Goal: Communication & Community: Answer question/provide support

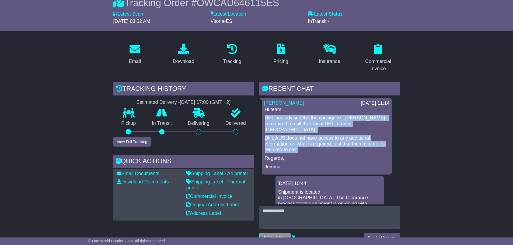
drag, startPoint x: 265, startPoint y: 117, endPoint x: 313, endPoint y: 146, distance: 56.2
click at [313, 146] on div "Hi team, [PERSON_NAME] has advised the the consignee - [PERSON_NAME] - is requi…" at bounding box center [326, 138] width 125 height 63
copy div "DHL has advised the the consignee - Victor Saenz De Gomez - is required to call…"
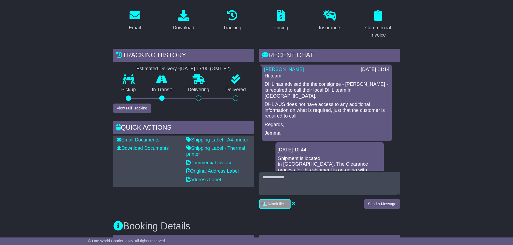
scroll to position [135, 0]
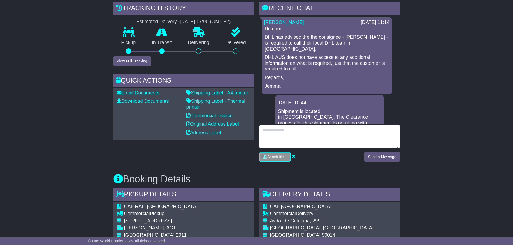
click at [277, 129] on textarea at bounding box center [329, 136] width 140 height 23
type textarea "**********"
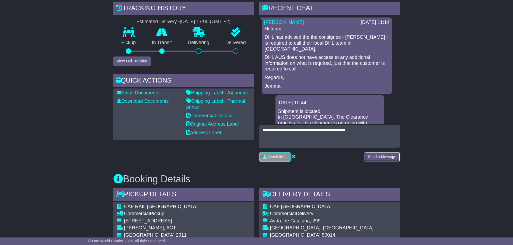
click at [374, 154] on button "Send a Message" at bounding box center [381, 156] width 35 height 9
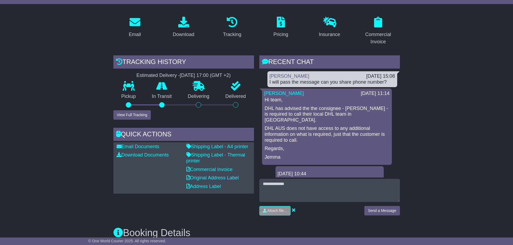
scroll to position [108, 0]
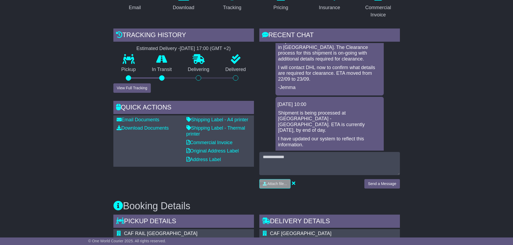
scroll to position [188, 0]
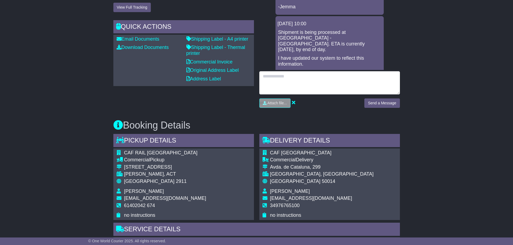
click at [278, 73] on textarea at bounding box center [329, 82] width 140 height 23
type textarea "**********"
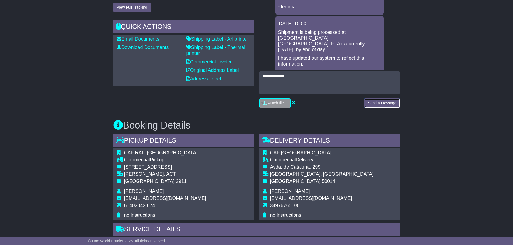
click at [381, 105] on button "Send a Message" at bounding box center [381, 103] width 35 height 9
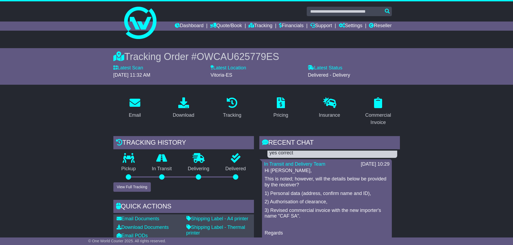
scroll to position [323, 0]
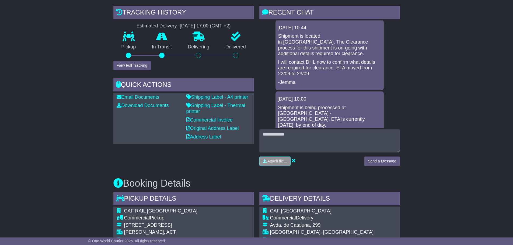
scroll to position [81, 0]
